Goal: Task Accomplishment & Management: Complete application form

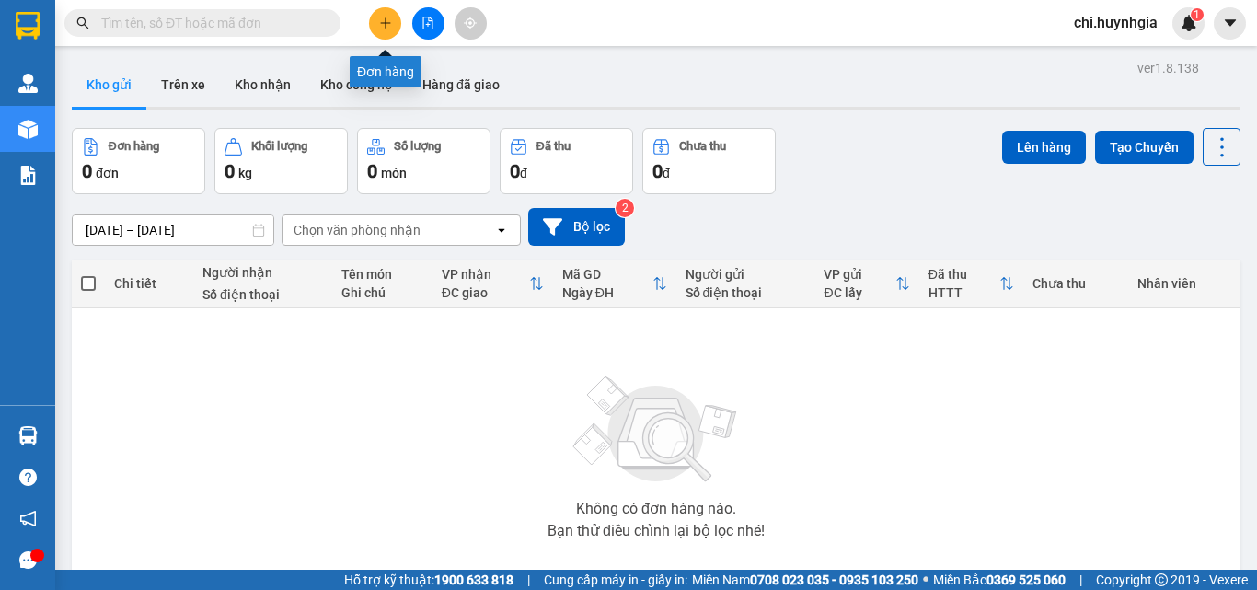
click at [381, 27] on icon "plus" at bounding box center [385, 23] width 13 height 13
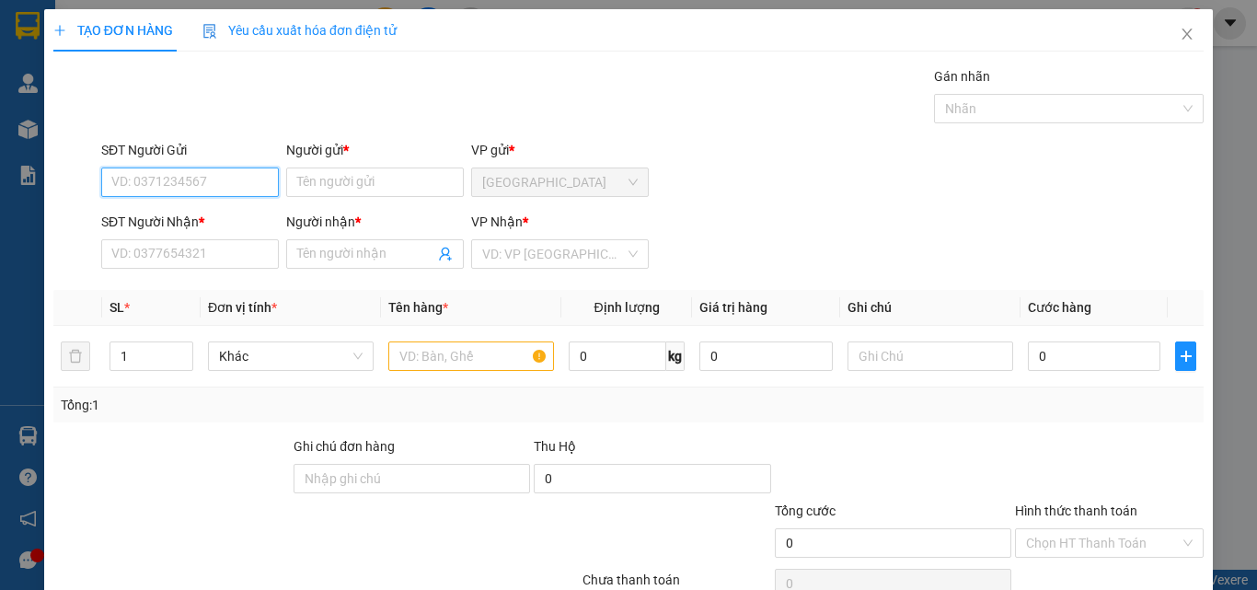
click at [209, 183] on input "SĐT Người Gửi" at bounding box center [190, 182] width 178 height 29
click at [204, 180] on input "SĐT Người Gửi" at bounding box center [190, 182] width 178 height 29
type input "0909128758"
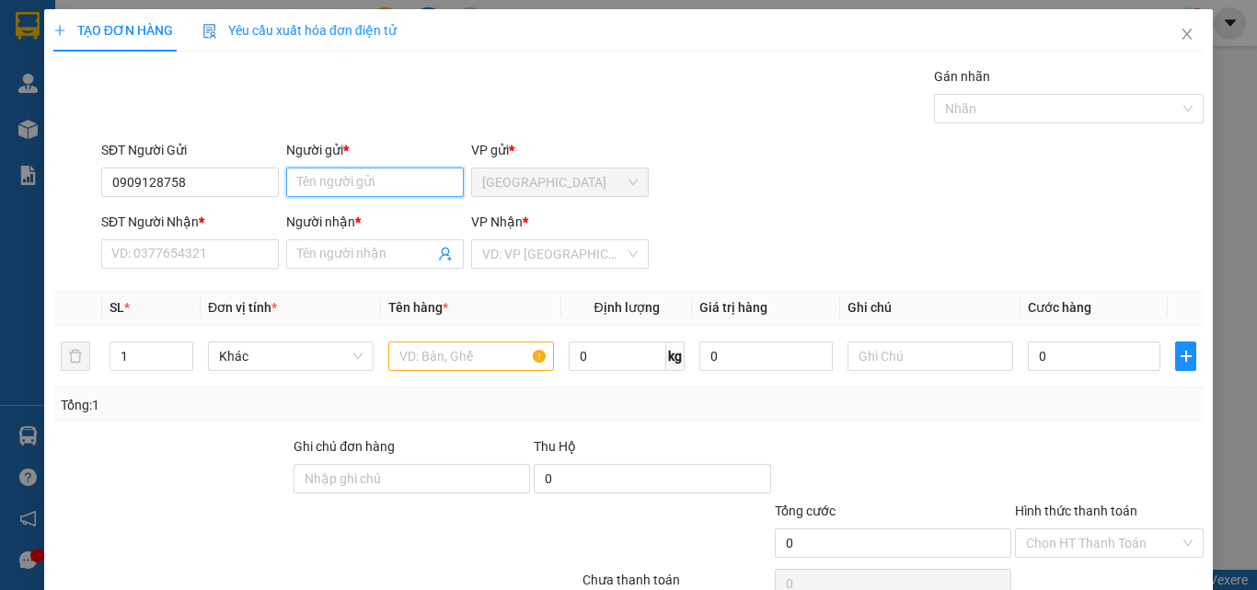
click at [345, 175] on input "Người gửi *" at bounding box center [375, 182] width 178 height 29
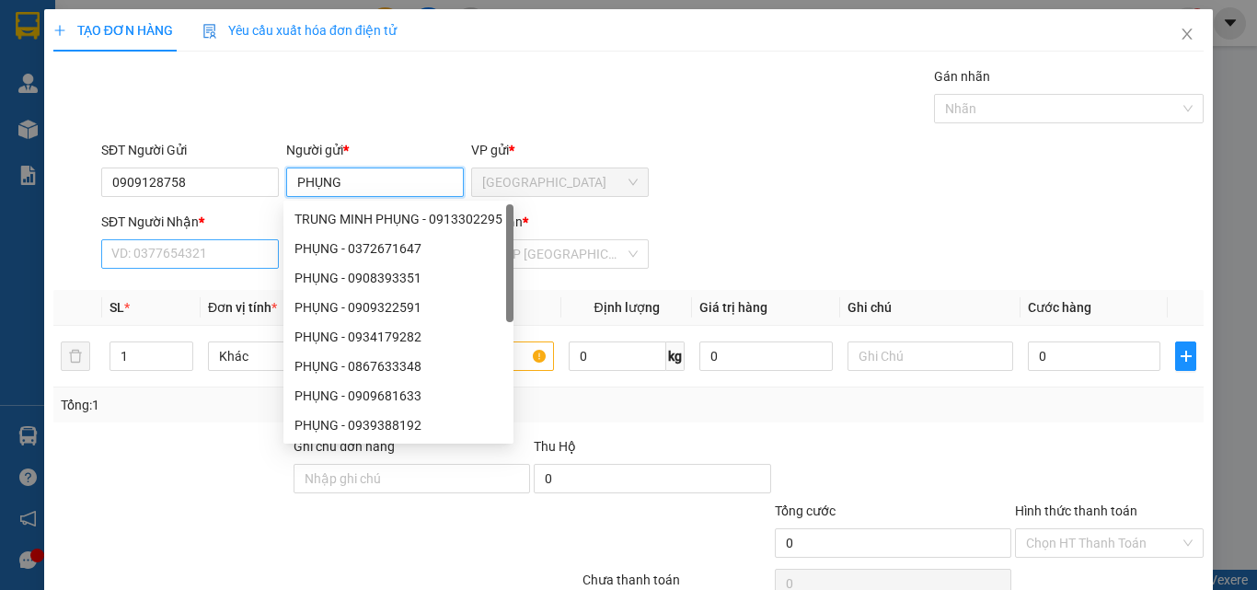
type input "PHỤNG"
click at [209, 255] on input "SĐT Người Nhận *" at bounding box center [190, 253] width 178 height 29
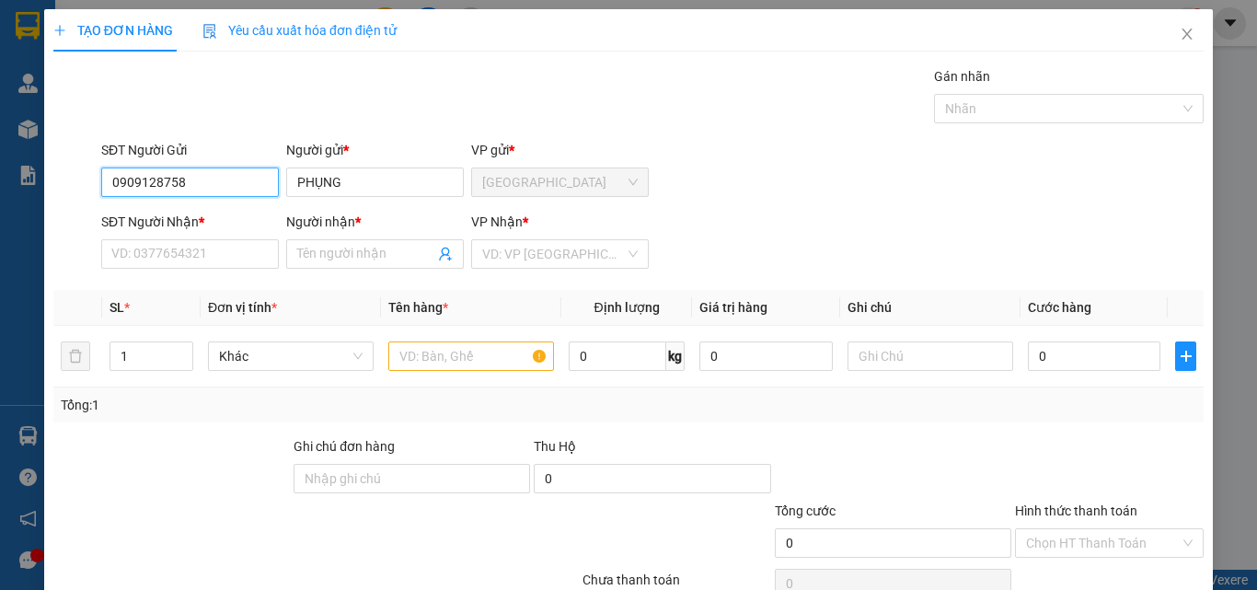
drag, startPoint x: 119, startPoint y: 175, endPoint x: 188, endPoint y: 176, distance: 69.0
click at [188, 176] on input "0909128758" at bounding box center [190, 182] width 178 height 29
click at [142, 238] on div "SĐT Người Nhận *" at bounding box center [190, 226] width 178 height 28
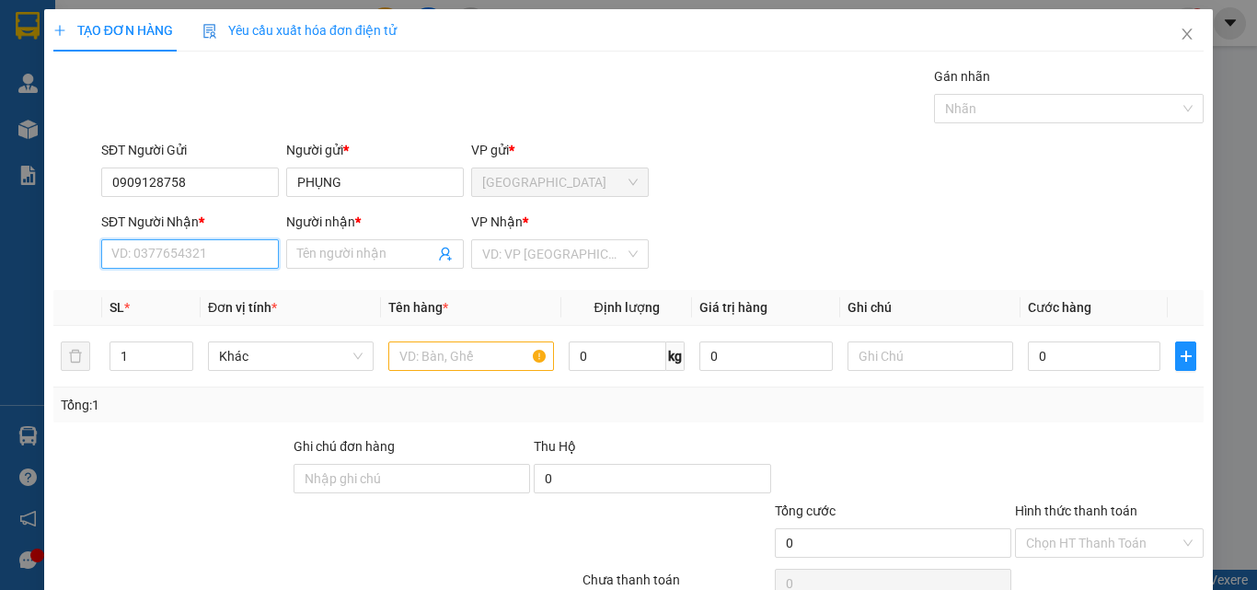
click at [174, 260] on input "SĐT Người Nhận *" at bounding box center [190, 253] width 178 height 29
paste input "0909128758"
type input "0909128758"
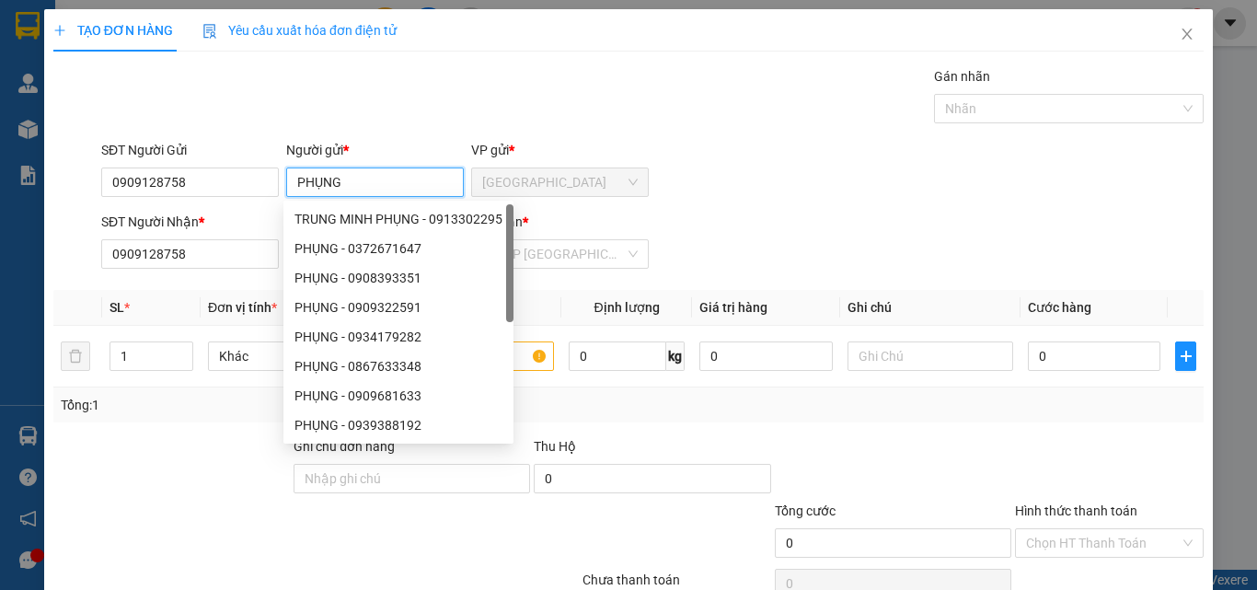
drag, startPoint x: 293, startPoint y: 179, endPoint x: 334, endPoint y: 176, distance: 41.5
click at [334, 176] on input "PHỤNG" at bounding box center [375, 182] width 178 height 29
drag, startPoint x: 555, startPoint y: 288, endPoint x: 532, endPoint y: 294, distance: 23.7
click at [551, 290] on div "Transit Pickup Surcharge Ids Transit Deliver Surcharge Ids Transit Deliver Surc…" at bounding box center [628, 355] width 1151 height 579
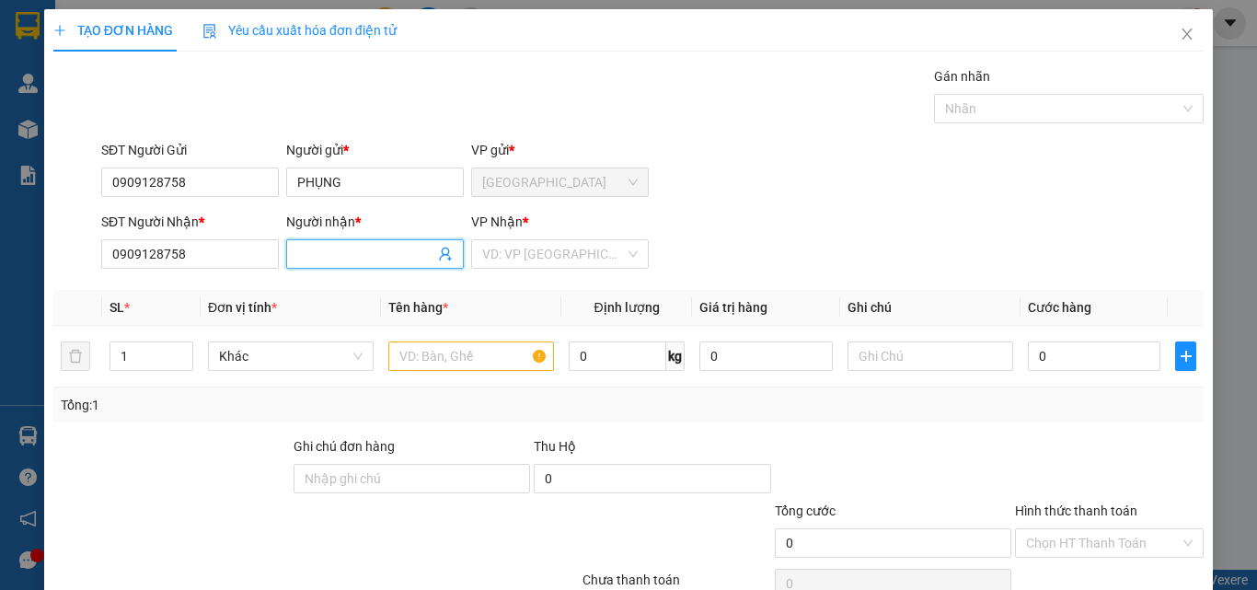
click at [319, 255] on input "Người nhận *" at bounding box center [365, 254] width 137 height 20
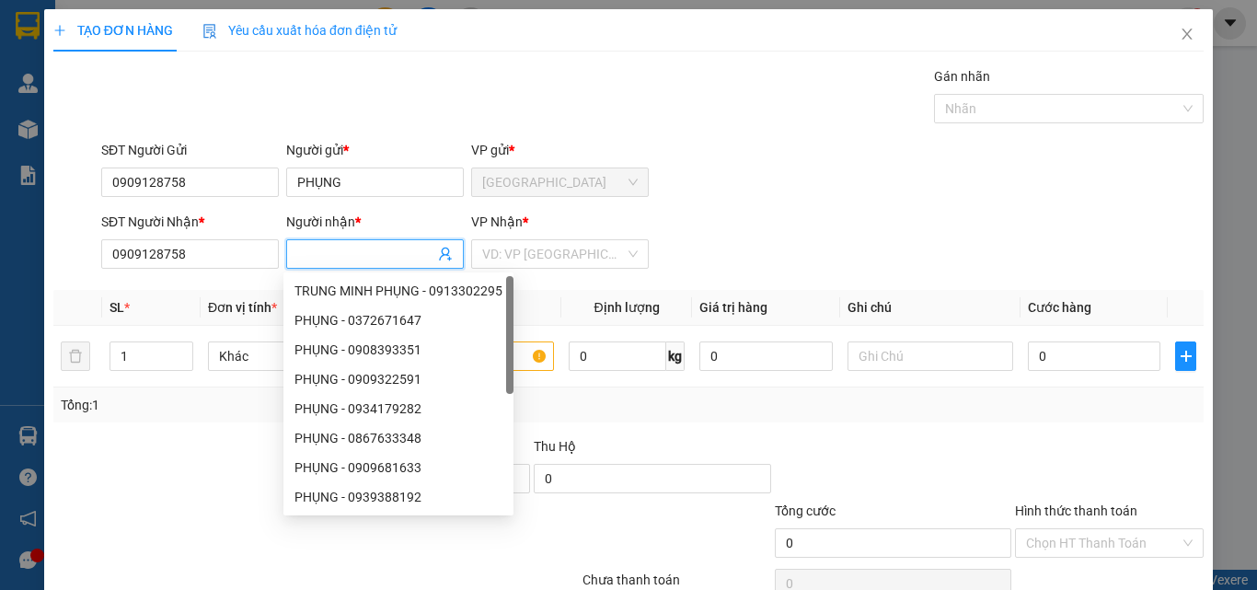
paste input "PHỤNG"
type input "PHỤNG"
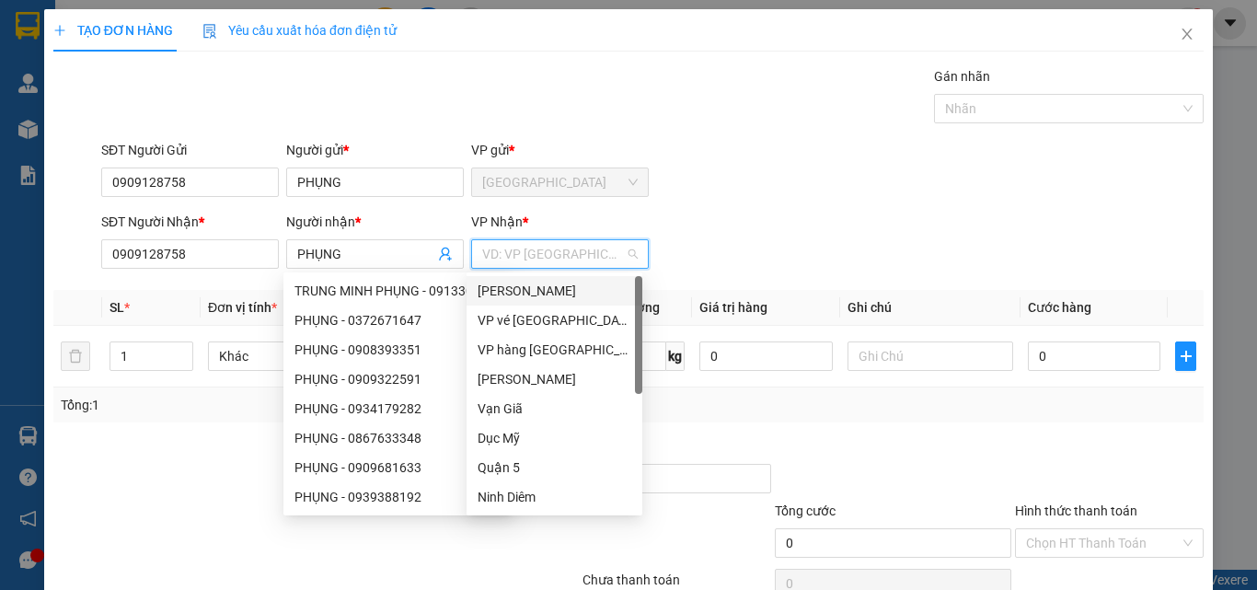
click at [537, 262] on input "search" at bounding box center [553, 254] width 143 height 28
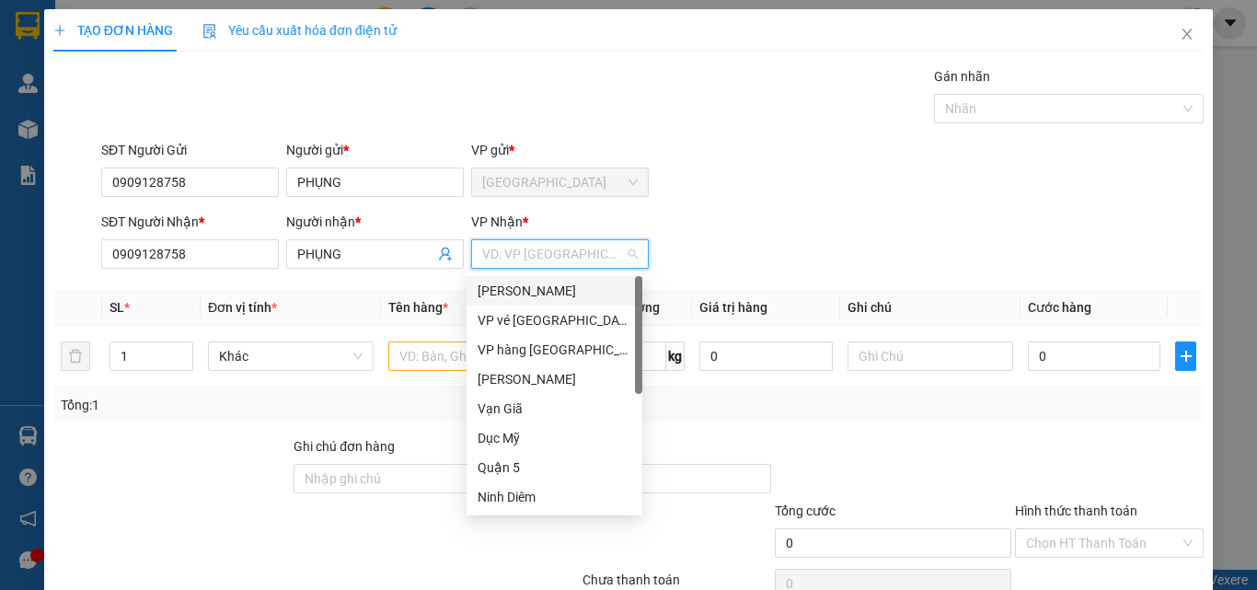
drag, startPoint x: 562, startPoint y: 288, endPoint x: 524, endPoint y: 305, distance: 41.2
click at [557, 287] on div "[PERSON_NAME]" at bounding box center [555, 291] width 154 height 20
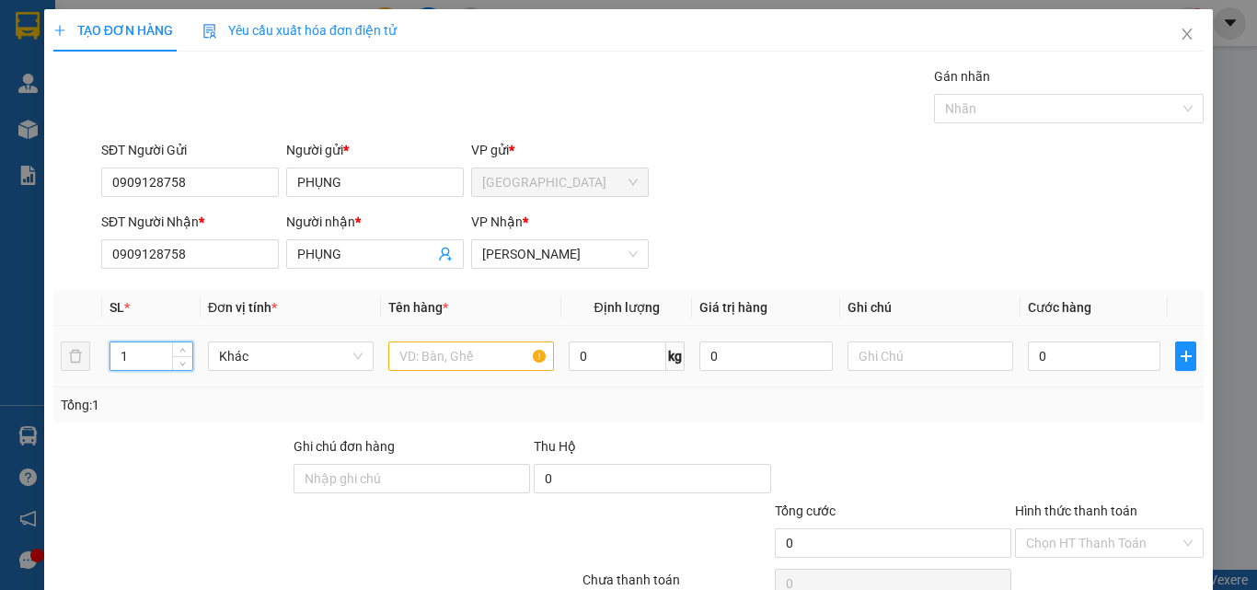
click at [145, 357] on input "1" at bounding box center [151, 356] width 82 height 28
type input "3"
click at [423, 366] on input "text" at bounding box center [471, 356] width 166 height 29
type input "1VA LY +2T"
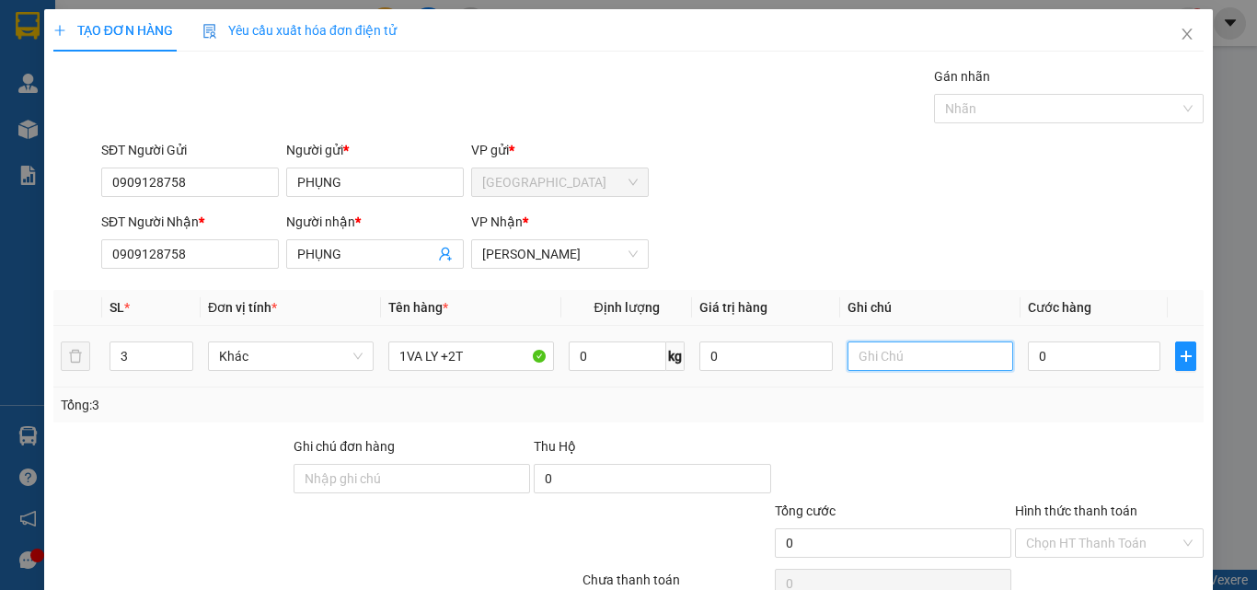
click at [877, 352] on input "text" at bounding box center [931, 356] width 166 height 29
type input "GTN"
click at [1067, 361] on input "0" at bounding box center [1094, 356] width 133 height 29
type input "2"
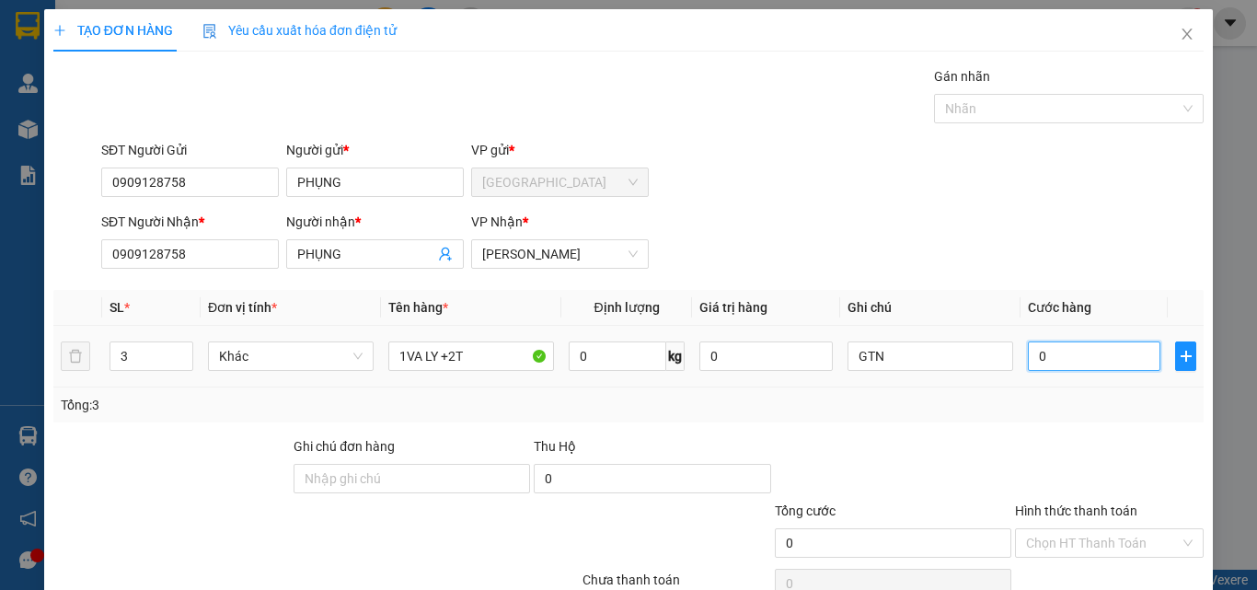
type input "2"
type input "22"
type input "220"
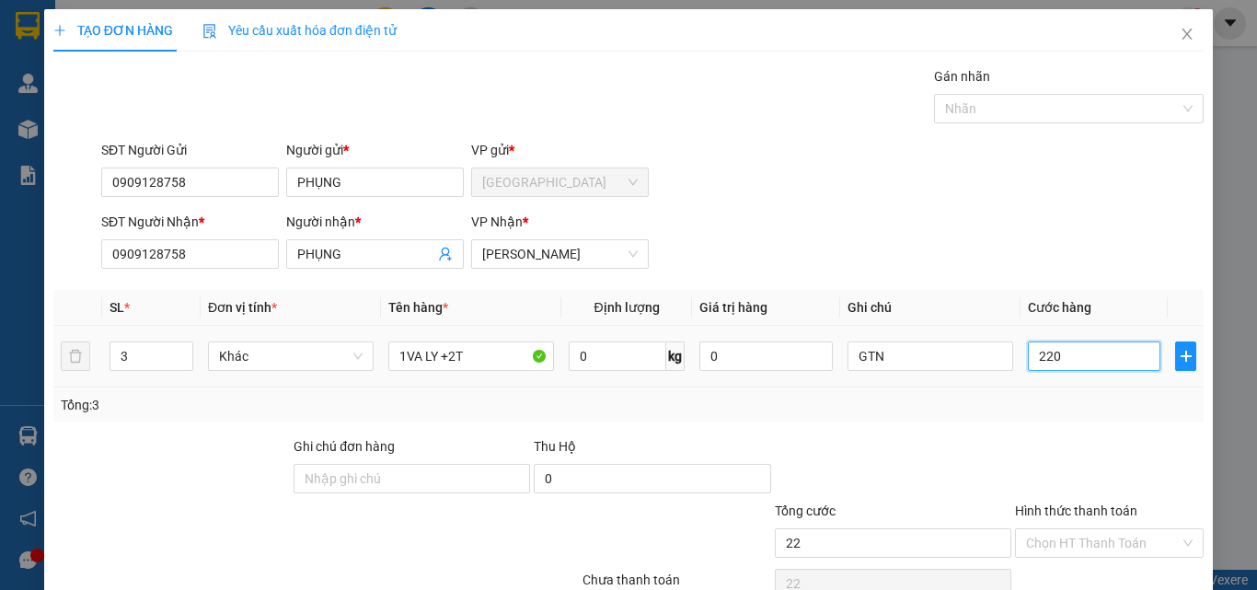
type input "220"
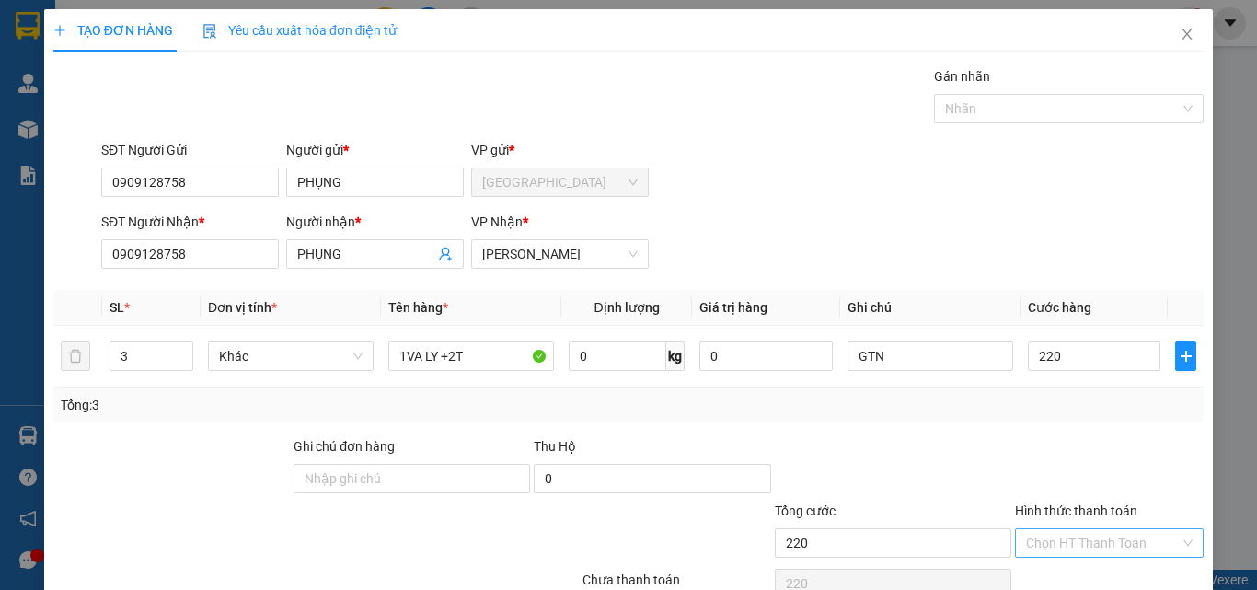
type input "220.000"
drag, startPoint x: 1091, startPoint y: 541, endPoint x: 1096, endPoint y: 528, distance: 14.0
click at [1095, 534] on input "Hình thức thanh toán" at bounding box center [1103, 543] width 154 height 28
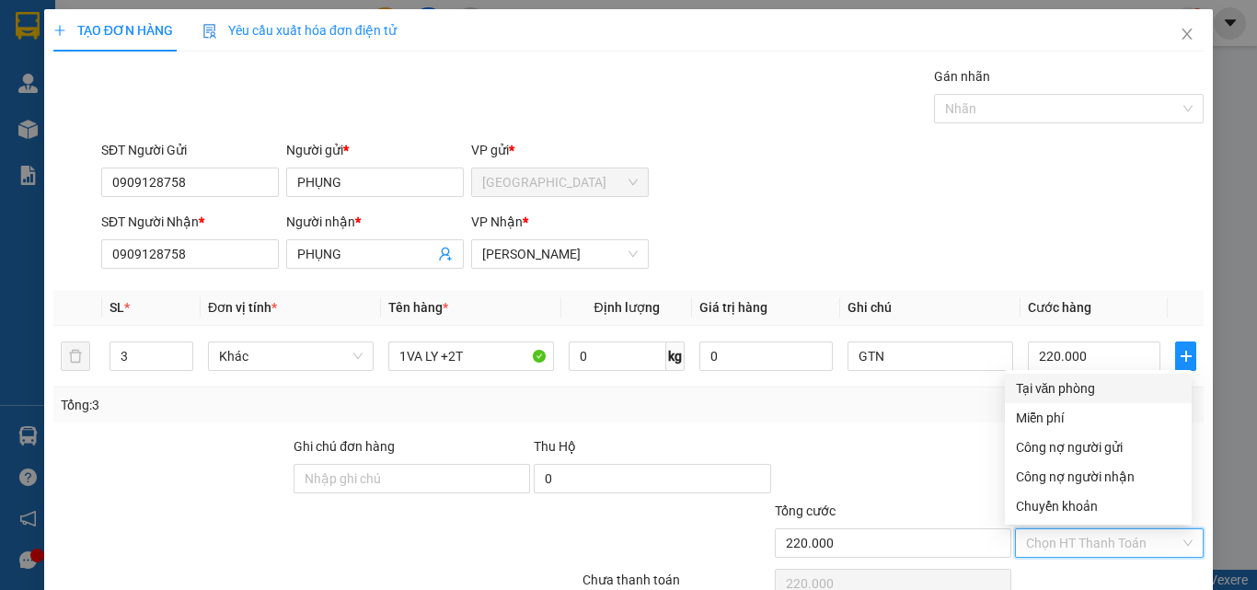
click at [1094, 390] on div "Tại văn phòng" at bounding box center [1098, 388] width 165 height 20
type input "0"
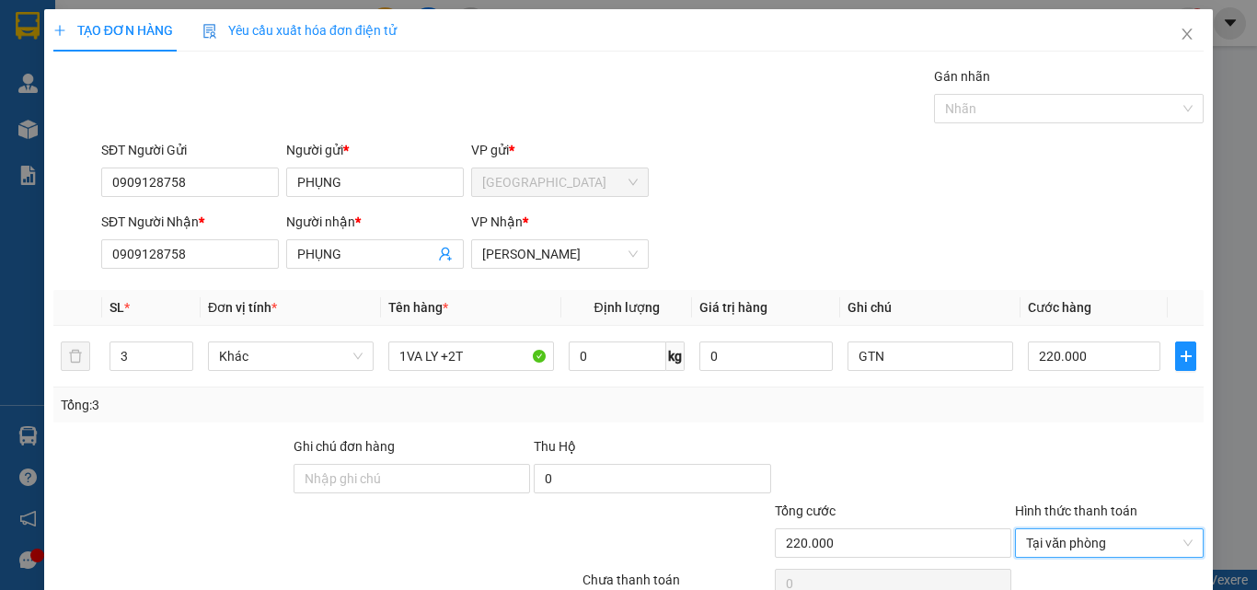
scroll to position [91, 0]
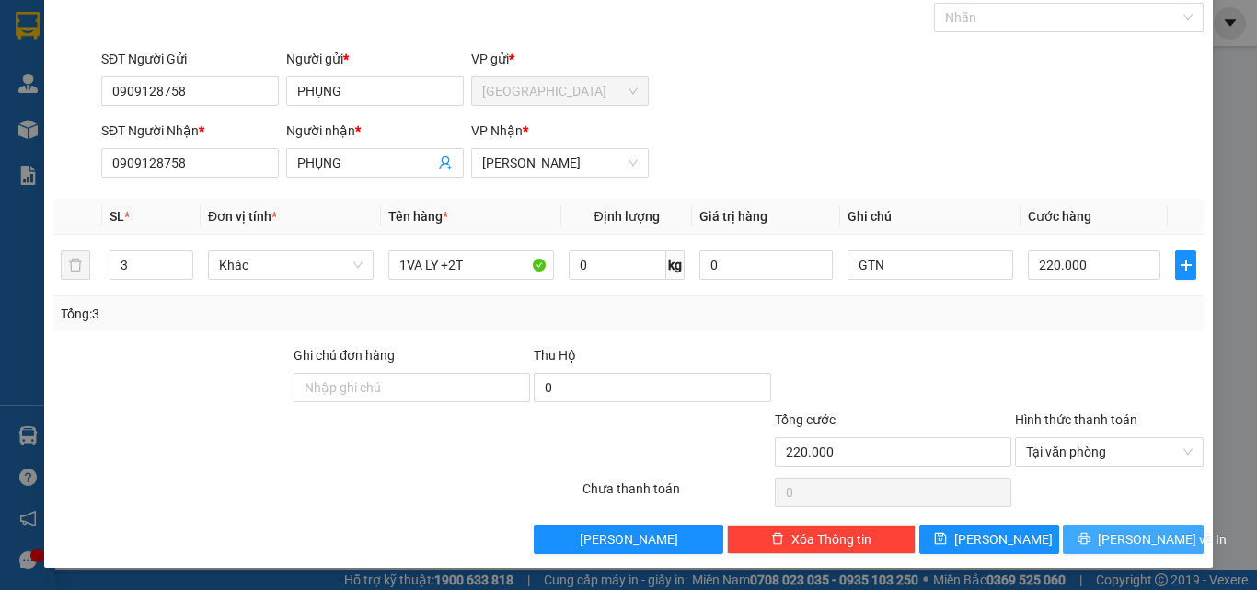
click at [1115, 531] on span "[PERSON_NAME] và In" at bounding box center [1162, 539] width 129 height 20
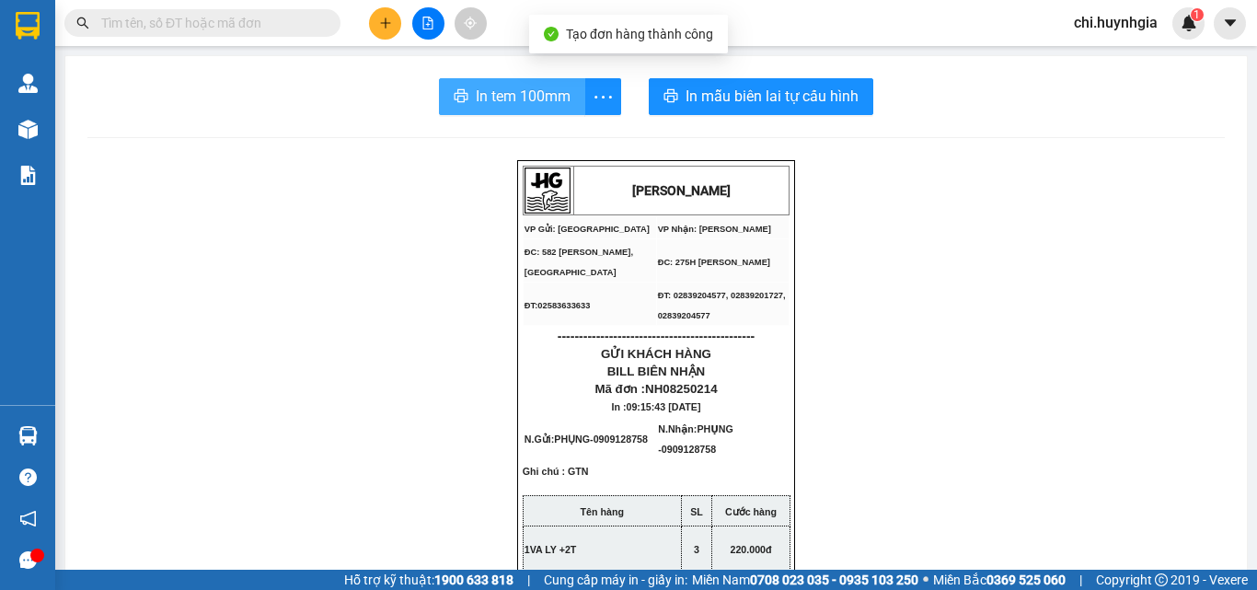
drag, startPoint x: 503, startPoint y: 97, endPoint x: 535, endPoint y: 228, distance: 135.5
click at [502, 97] on span "In tem 100mm" at bounding box center [523, 96] width 95 height 23
drag, startPoint x: 519, startPoint y: 104, endPoint x: 545, endPoint y: 109, distance: 26.2
click at [519, 103] on span "In tem 100mm" at bounding box center [523, 96] width 95 height 23
click at [476, 96] on span "In tem 100mm" at bounding box center [523, 96] width 95 height 23
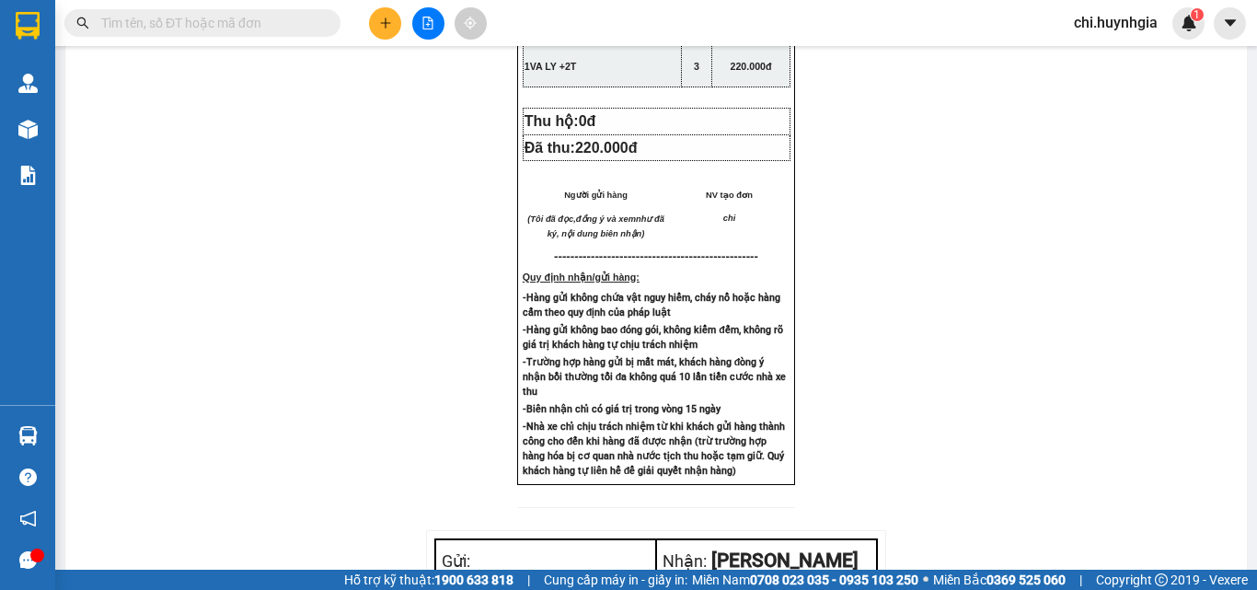
scroll to position [23, 0]
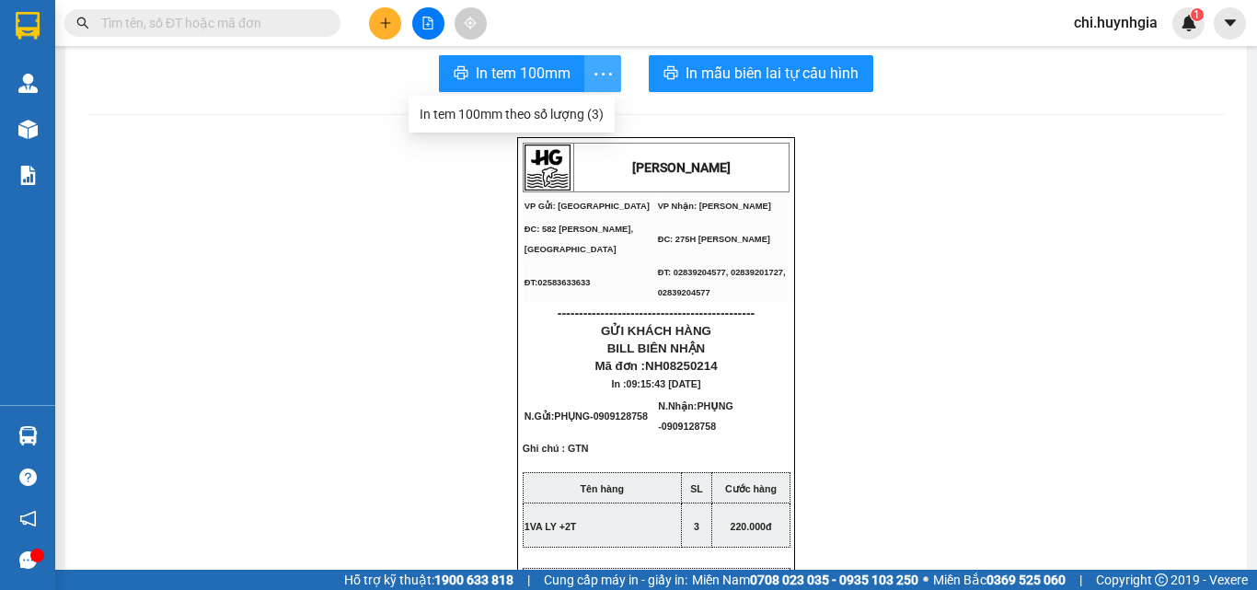
click at [585, 81] on span "more" at bounding box center [602, 74] width 35 height 23
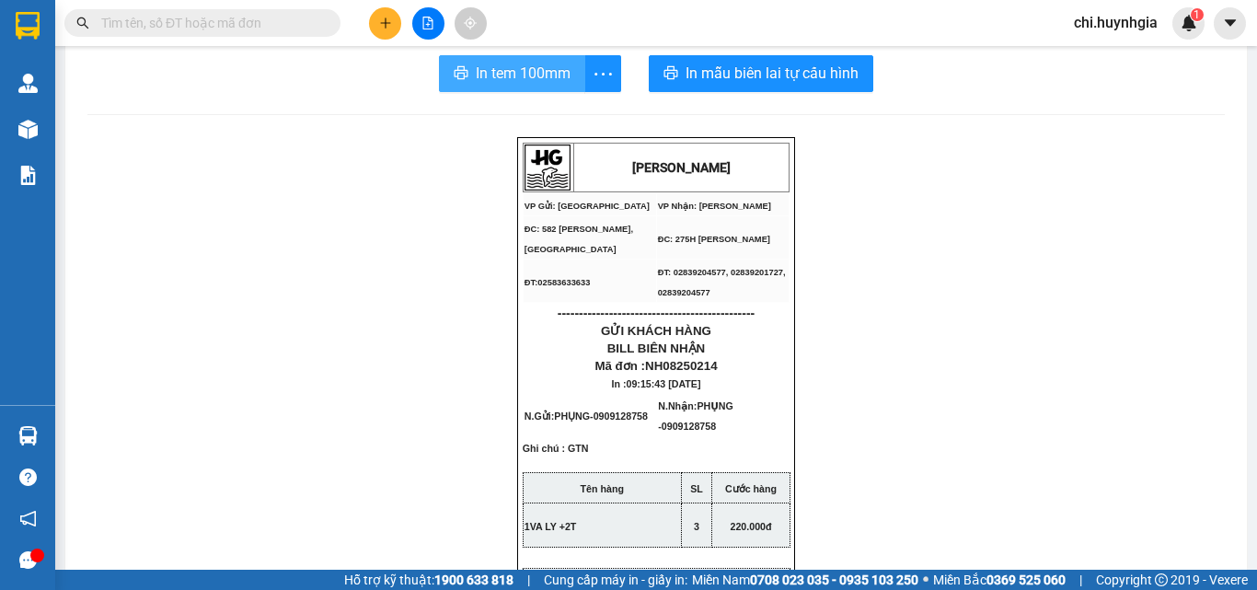
click at [568, 82] on button "In tem 100mm" at bounding box center [512, 73] width 146 height 37
click at [375, 17] on button at bounding box center [385, 23] width 32 height 32
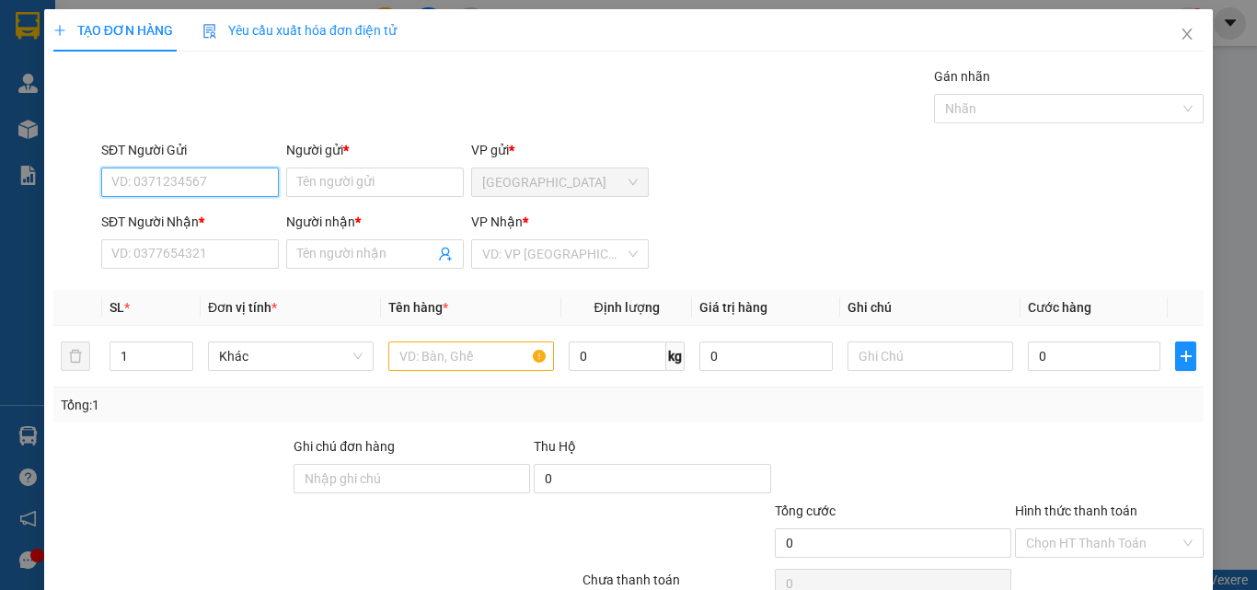
drag, startPoint x: 197, startPoint y: 181, endPoint x: 237, endPoint y: 176, distance: 40.0
click at [198, 181] on input "SĐT Người Gửi" at bounding box center [190, 182] width 178 height 29
